Goal: Navigation & Orientation: Go to known website

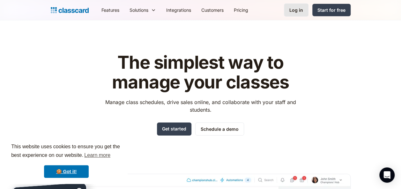
click at [296, 11] on div "Log in" at bounding box center [296, 10] width 14 height 7
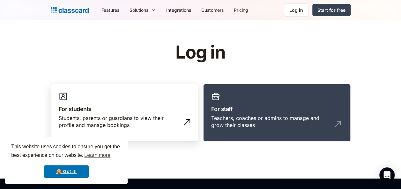
click at [157, 113] on h3 "For students" at bounding box center [124, 109] width 131 height 9
